Goal: Find specific page/section: Find specific page/section

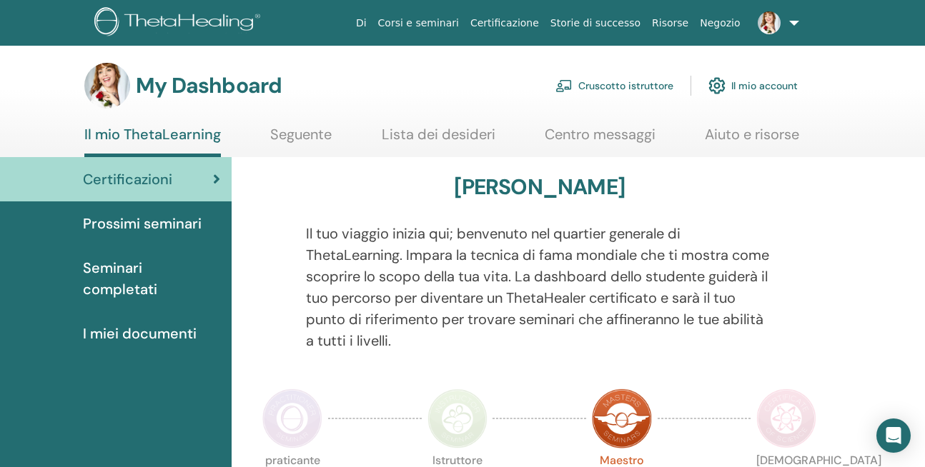
click at [405, 128] on link "Lista dei desideri" at bounding box center [439, 140] width 114 height 28
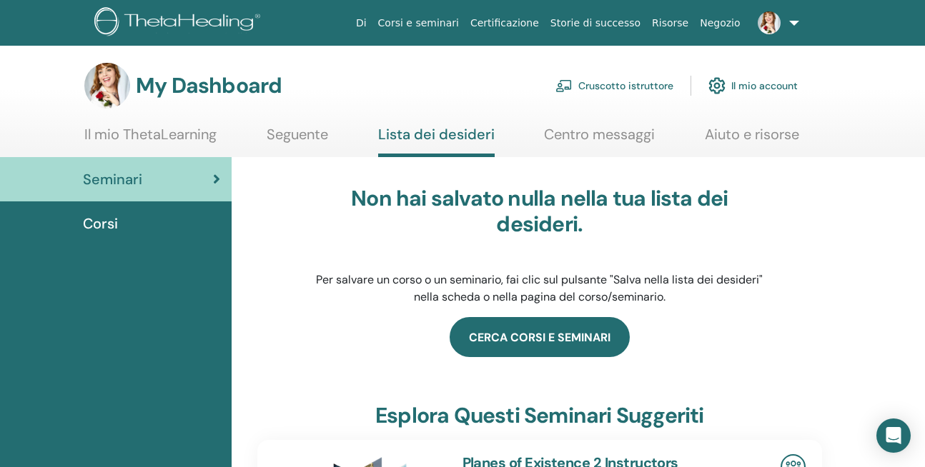
click at [603, 340] on link "Cerca corsi e seminari" at bounding box center [540, 337] width 180 height 40
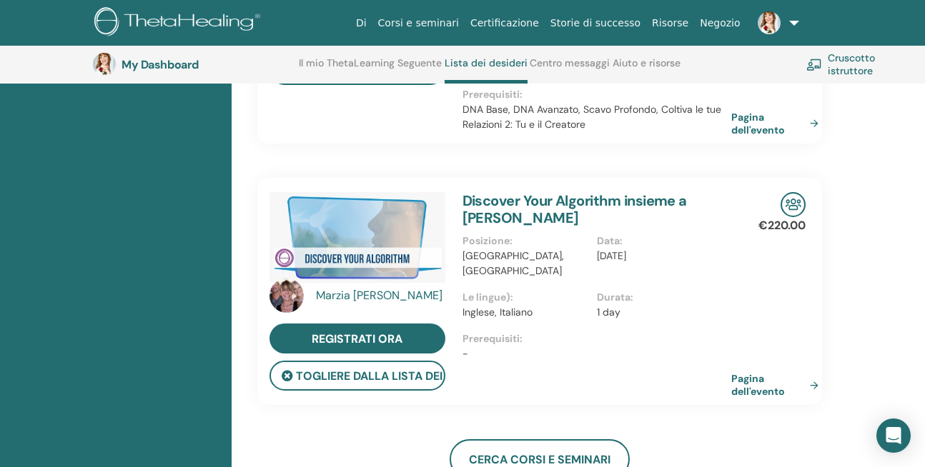
scroll to position [342, 0]
